Goal: Information Seeking & Learning: Learn about a topic

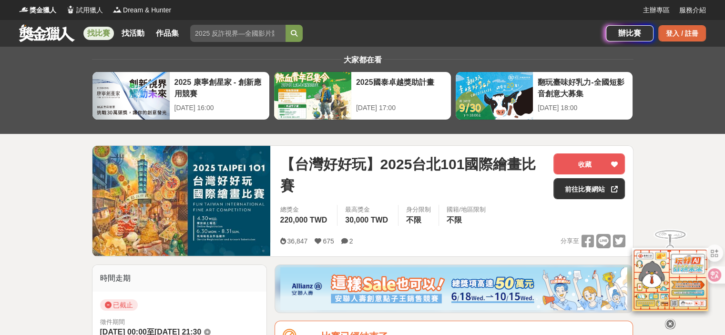
click at [675, 27] on div "登入 / 註冊" at bounding box center [682, 33] width 48 height 16
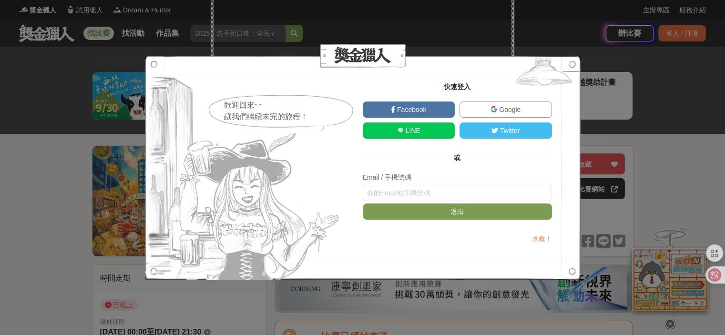
click at [515, 111] on span "Google" at bounding box center [508, 110] width 23 height 8
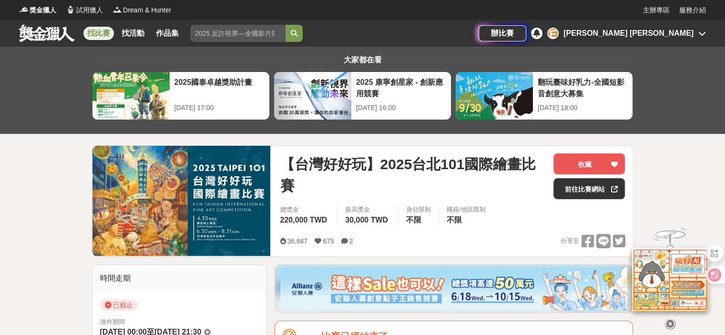
click at [39, 30] on link at bounding box center [47, 33] width 58 height 18
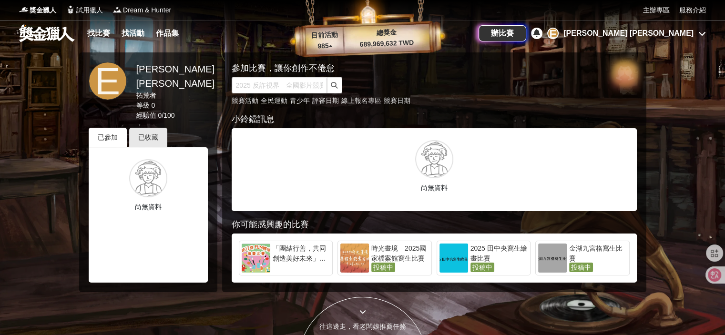
click at [40, 32] on link at bounding box center [47, 33] width 58 height 18
click at [38, 9] on span "獎金獵人" at bounding box center [43, 10] width 27 height 10
click at [99, 35] on link "找比賽" at bounding box center [98, 33] width 31 height 13
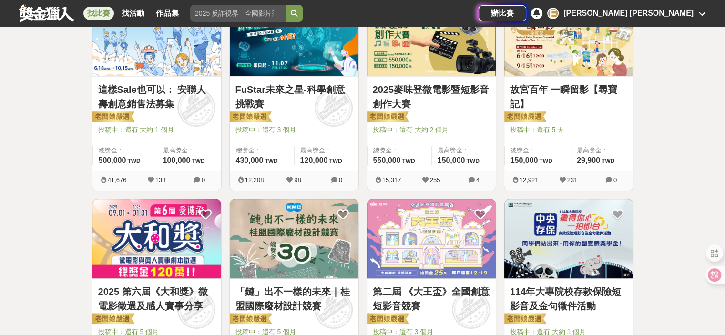
scroll to position [334, 0]
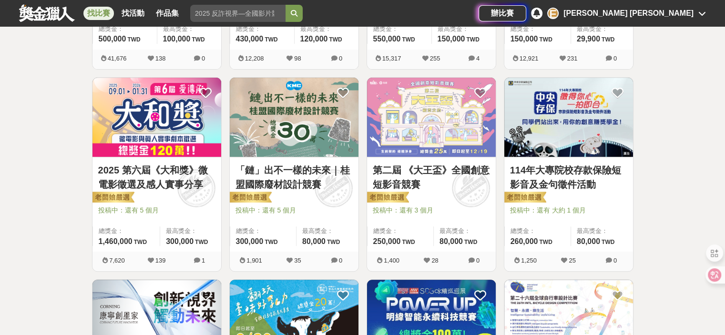
click at [572, 174] on link "114年大專院校存款保險短影音及金句徵件活動" at bounding box center [568, 177] width 117 height 29
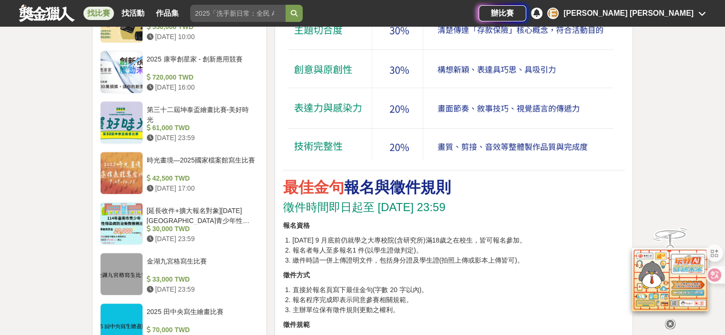
scroll to position [1001, 0]
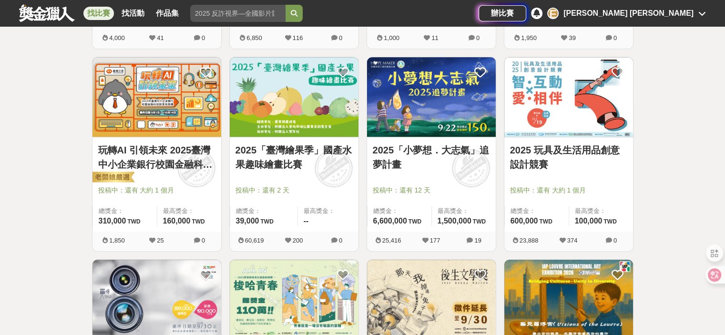
scroll to position [763, 0]
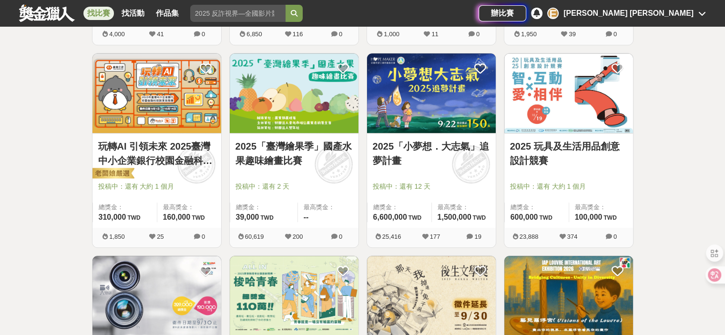
click at [460, 95] on img at bounding box center [431, 93] width 129 height 80
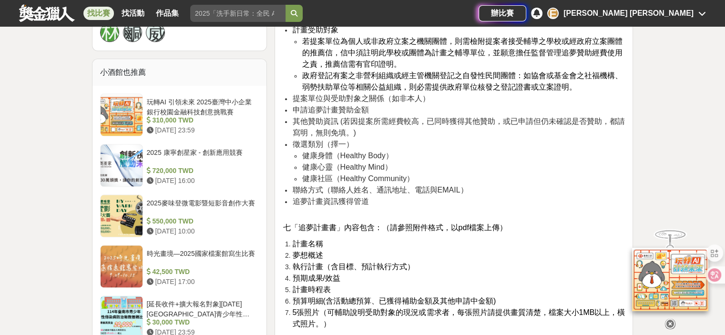
scroll to position [1144, 0]
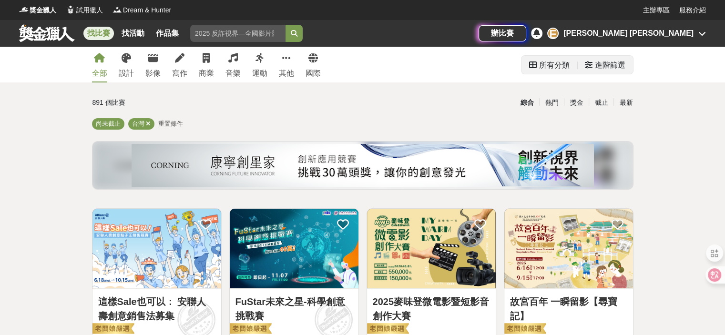
click at [543, 62] on div "所有分類" at bounding box center [554, 65] width 31 height 19
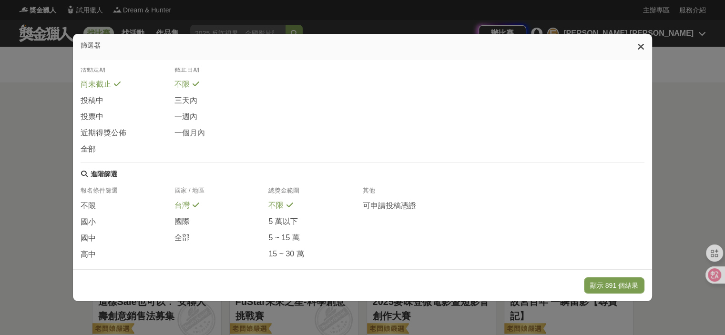
scroll to position [183, 0]
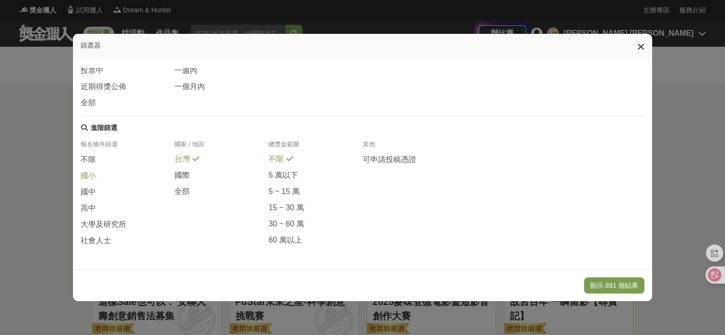
click at [83, 173] on span "國小" at bounding box center [88, 176] width 15 height 10
click at [612, 282] on button "顯示 82 個結果" at bounding box center [616, 285] width 57 height 16
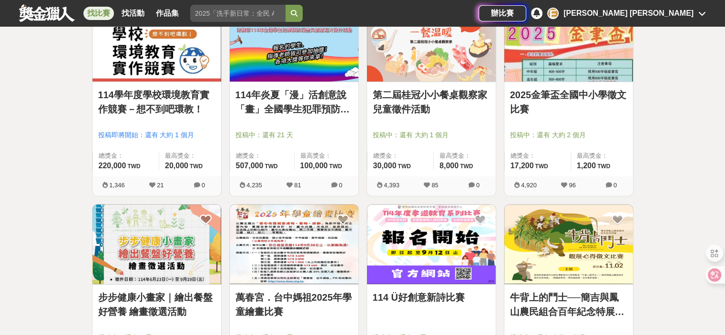
scroll to position [620, 0]
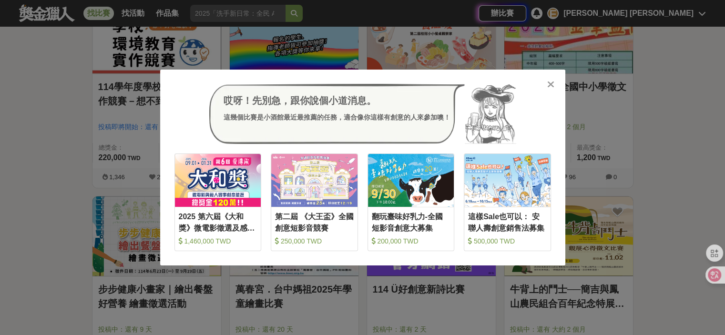
click at [553, 83] on icon at bounding box center [550, 85] width 7 height 10
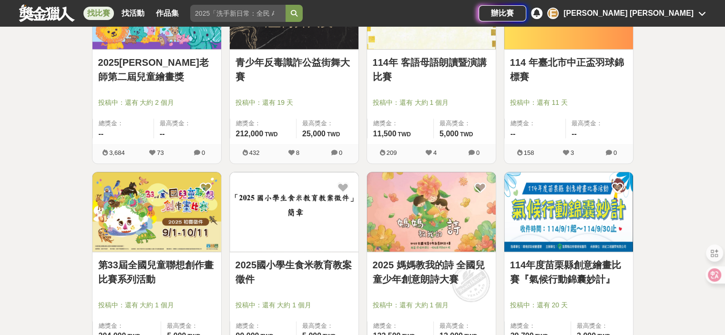
scroll to position [1144, 0]
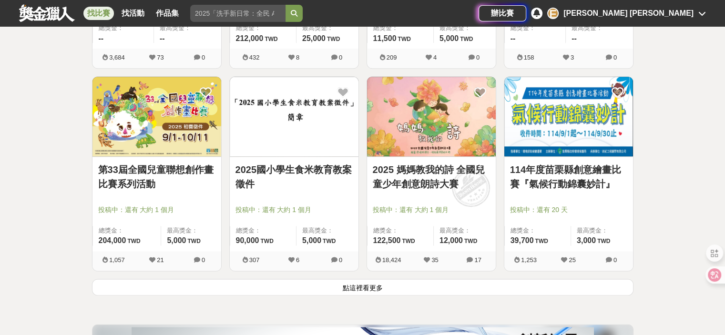
click at [446, 114] on img at bounding box center [431, 117] width 129 height 80
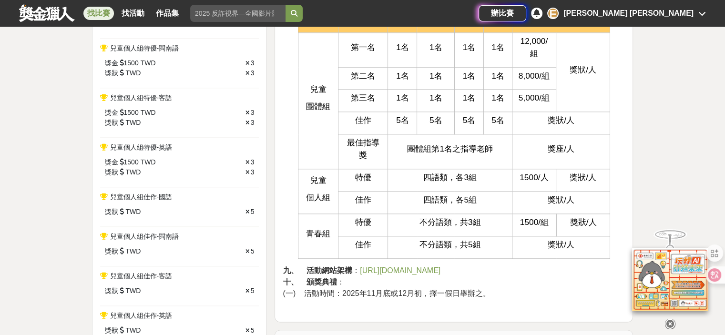
scroll to position [1144, 0]
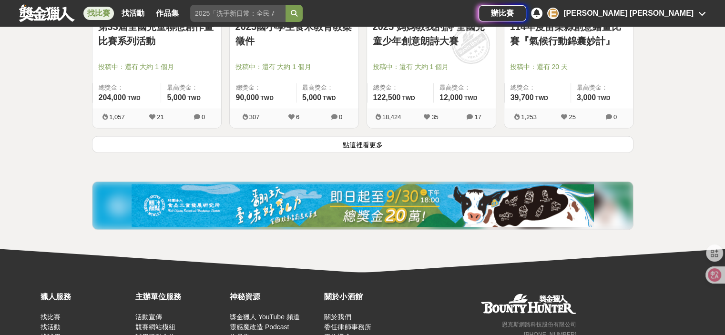
scroll to position [1192, 0]
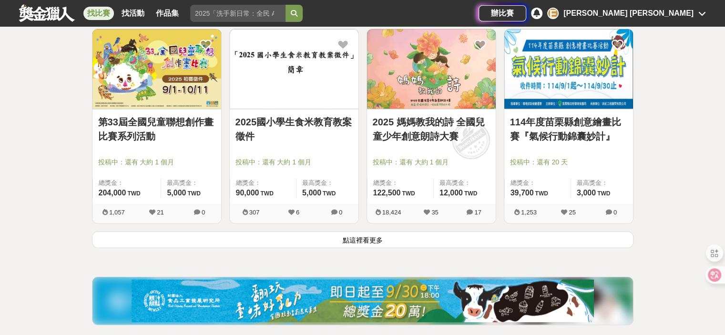
click at [379, 236] on button "點這裡看更多" at bounding box center [363, 239] width 542 height 17
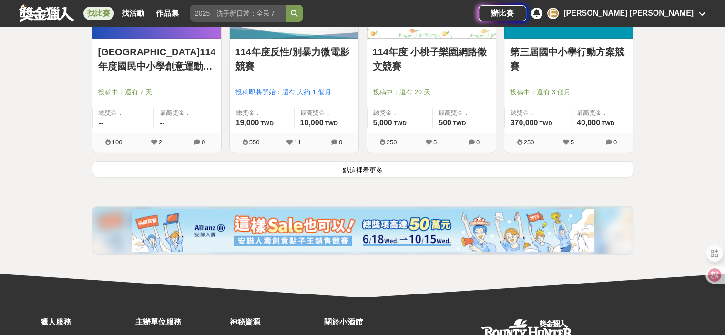
scroll to position [2479, 0]
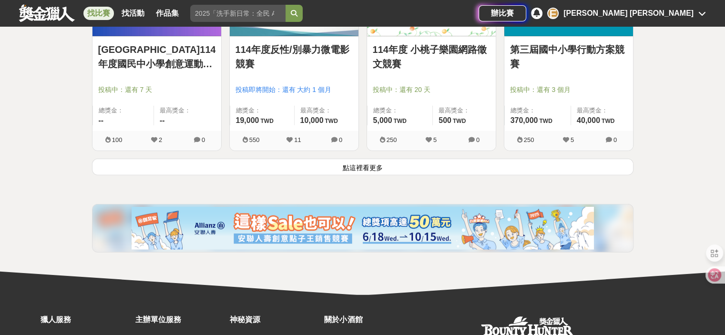
click at [375, 170] on button "點這裡看更多" at bounding box center [363, 167] width 542 height 17
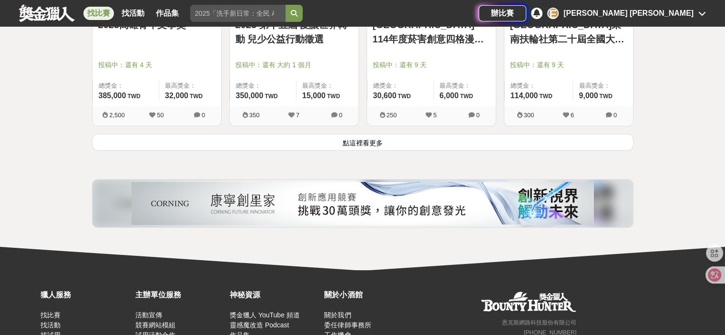
scroll to position [3784, 0]
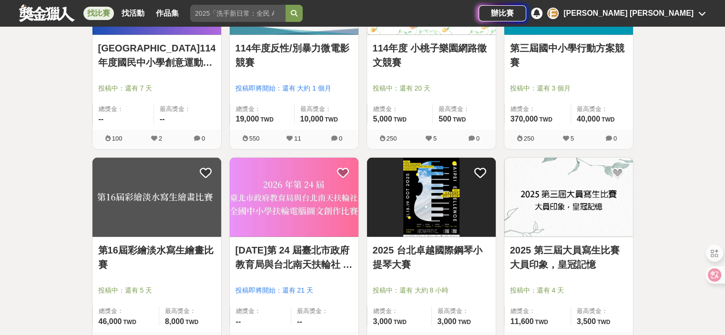
scroll to position [2479, 0]
